Goal: Information Seeking & Learning: Learn about a topic

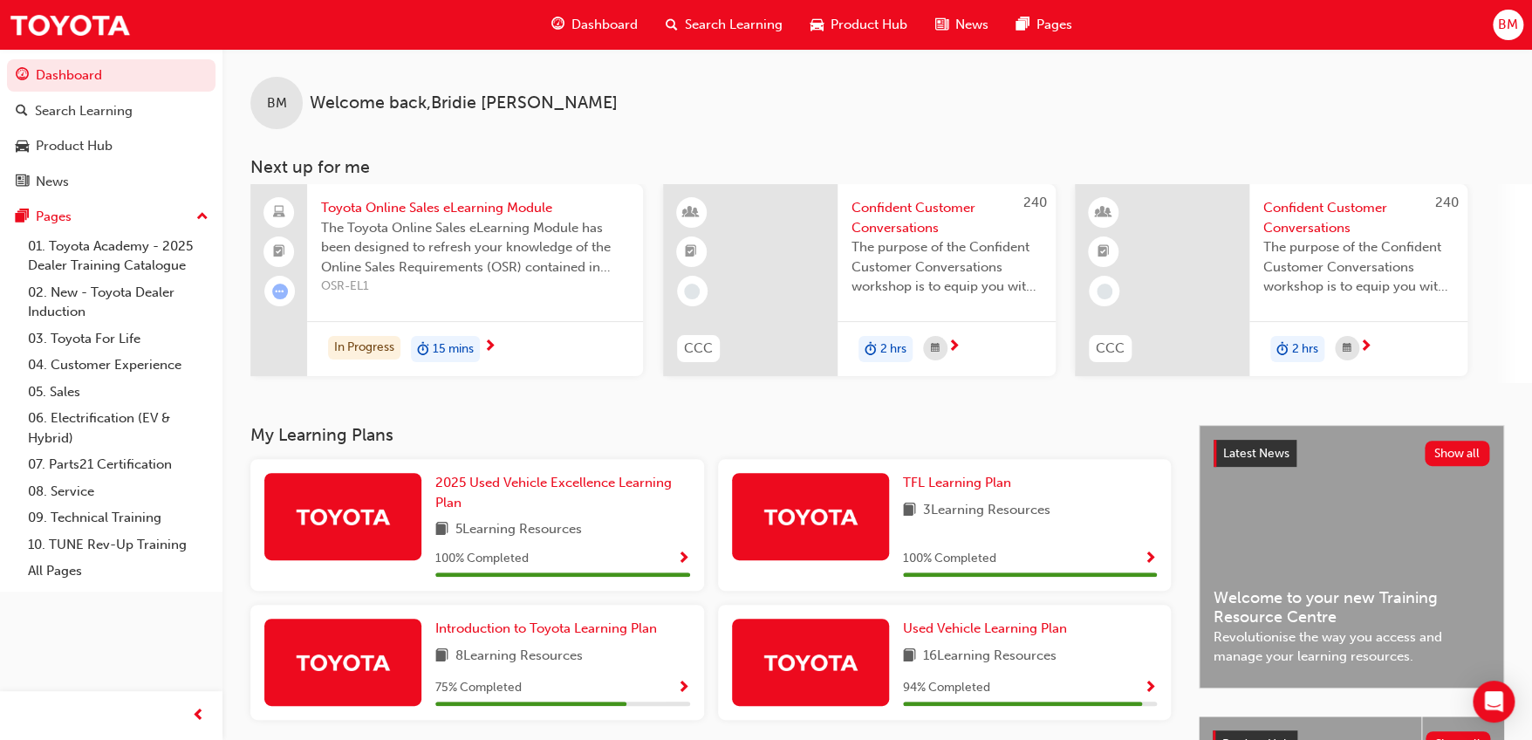
scroll to position [86, 0]
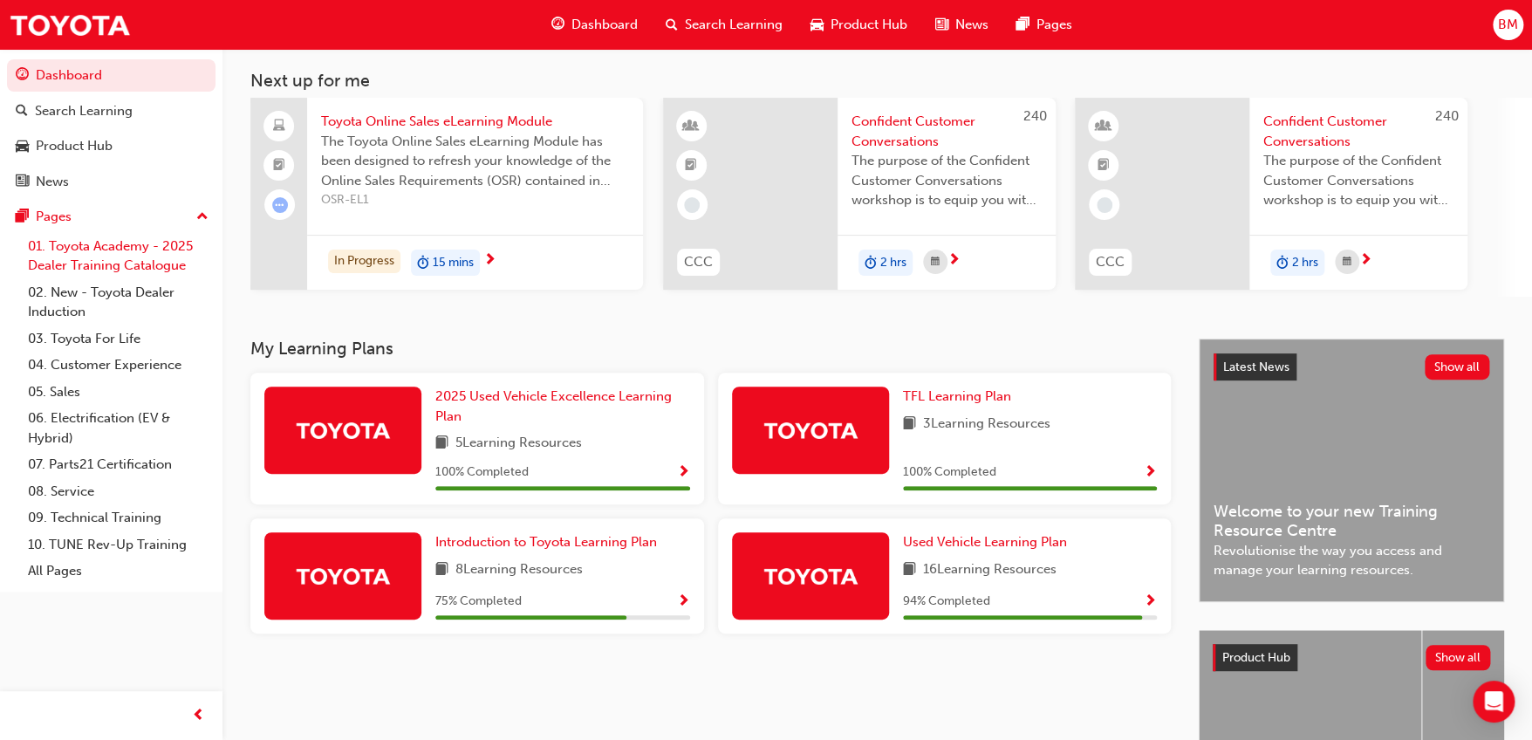
click at [152, 264] on link "01. Toyota Academy - 2025 Dealer Training Catalogue" at bounding box center [118, 256] width 195 height 46
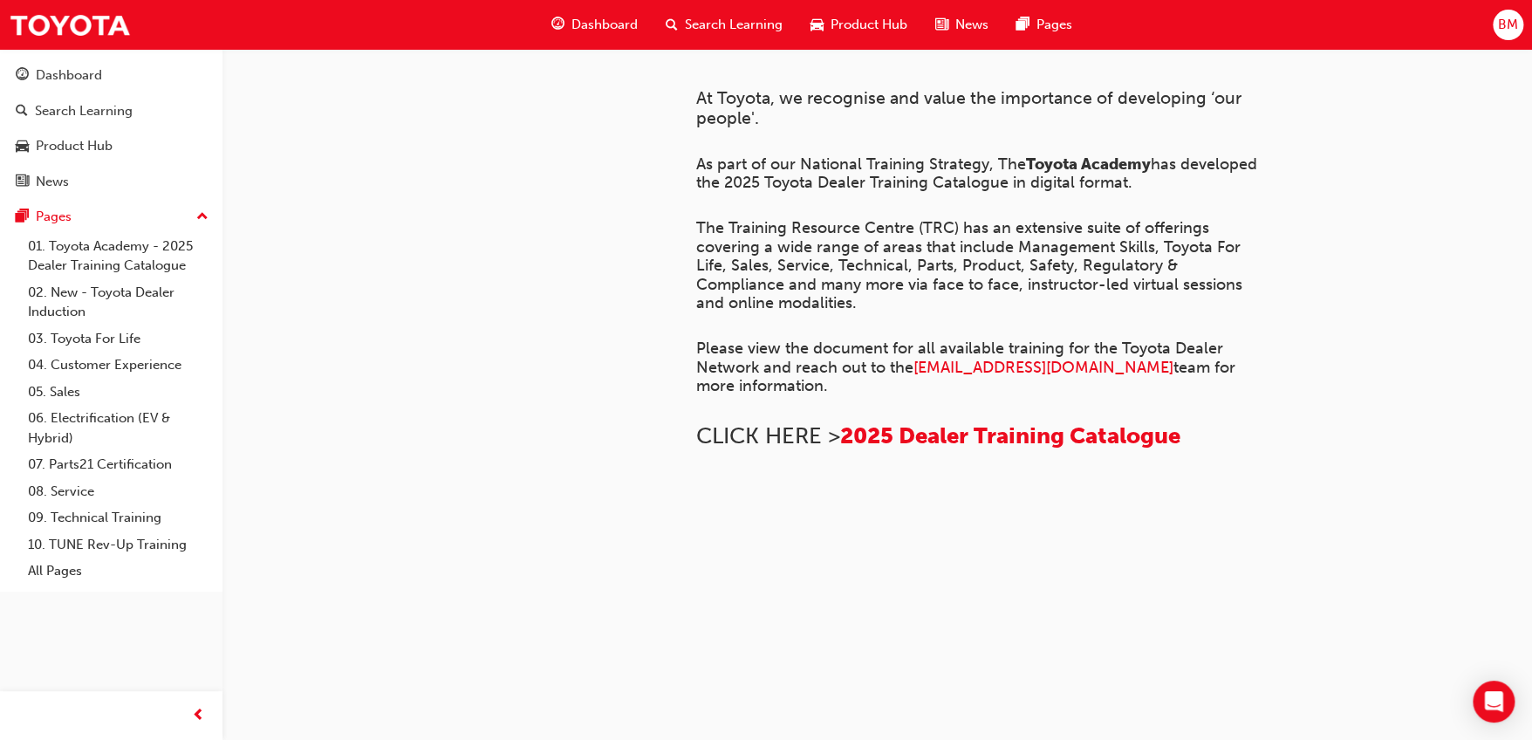
scroll to position [550, 0]
click at [100, 79] on div "Dashboard" at bounding box center [69, 75] width 66 height 20
